Goal: Task Accomplishment & Management: Use online tool/utility

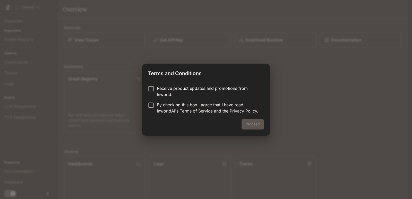
click at [167, 108] on p "By checking this box I agree that I have read InworldAI's Terms of Service and …" at bounding box center [208, 108] width 103 height 12
click at [257, 125] on button "Proceed" at bounding box center [252, 124] width 22 height 10
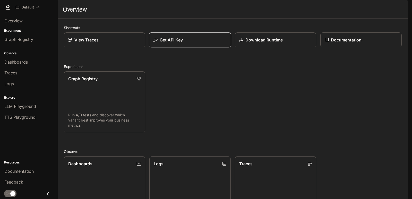
click at [191, 43] on div "Get API Key" at bounding box center [189, 40] width 73 height 6
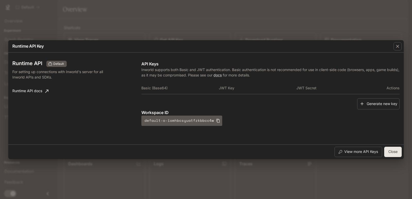
click at [199, 92] on th "Basic (Base64)" at bounding box center [179, 88] width 77 height 12
click at [374, 106] on button "Generate new key" at bounding box center [378, 103] width 42 height 11
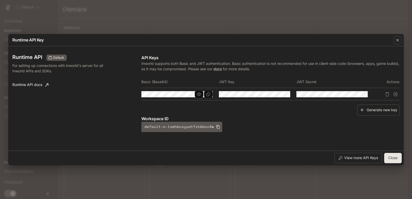
click at [203, 92] on div at bounding box center [203, 94] width 18 height 9
click at [289, 95] on button "Copy Key" at bounding box center [285, 94] width 9 height 9
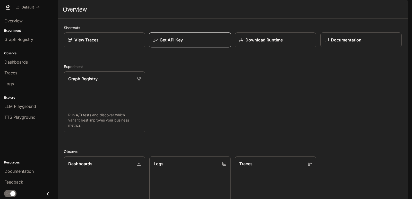
click at [198, 43] on div "Get API Key" at bounding box center [189, 40] width 73 height 6
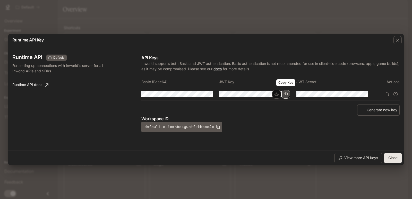
click at [286, 94] on icon "Copy Key" at bounding box center [285, 94] width 4 height 4
click at [360, 94] on button "Copy Secret" at bounding box center [363, 94] width 9 height 9
click at [256, 21] on div "Runtime API Key Runtime API Default For setting up connections with Inworld's s…" at bounding box center [206, 99] width 412 height 199
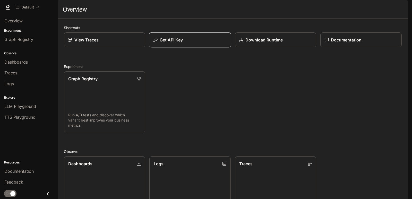
click at [201, 43] on div "Get API Key" at bounding box center [189, 40] width 73 height 6
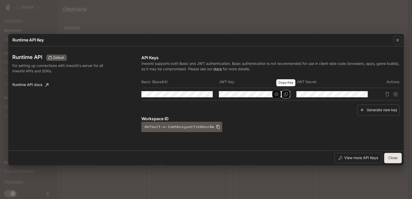
click at [286, 93] on icon "Copy Key" at bounding box center [285, 94] width 4 height 4
click at [361, 95] on icon "Copy Secret" at bounding box center [363, 94] width 4 height 4
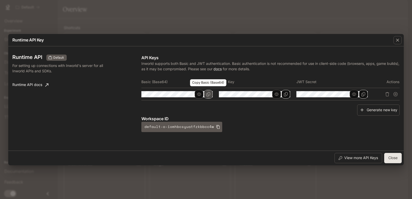
click at [209, 94] on icon "Copy Basic (Base64)" at bounding box center [208, 94] width 4 height 4
click at [212, 95] on button "Copy Basic (Base64)" at bounding box center [208, 94] width 9 height 9
